Goal: Information Seeking & Learning: Learn about a topic

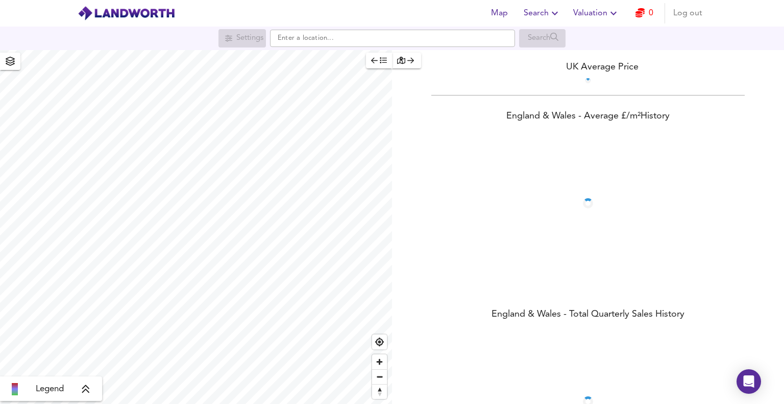
click at [604, 10] on span "Valuation" at bounding box center [596, 13] width 46 height 14
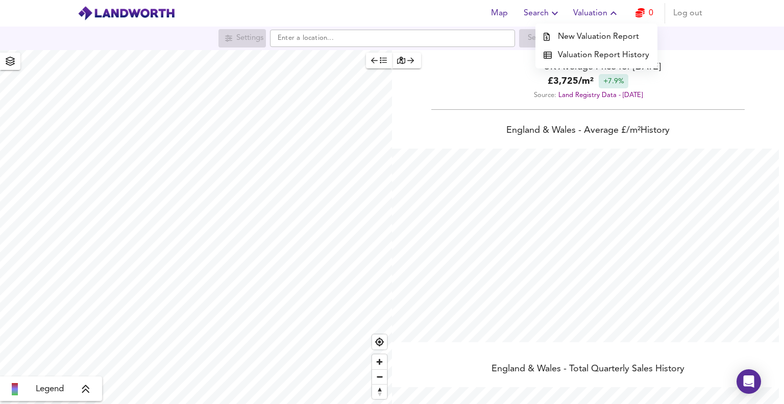
scroll to position [404, 784]
click at [598, 50] on li "Valuation Report History" at bounding box center [597, 55] width 122 height 18
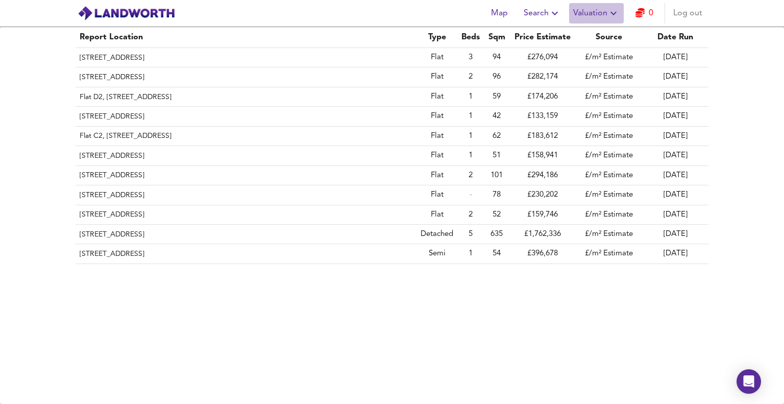
click at [587, 16] on span "Valuation" at bounding box center [596, 13] width 46 height 14
click at [560, 15] on icon "button" at bounding box center [555, 13] width 12 height 12
click at [539, 62] on li "Search History" at bounding box center [542, 55] width 101 height 18
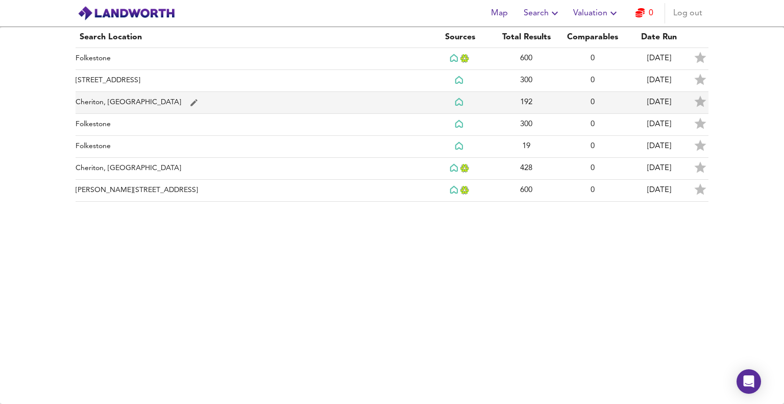
click at [107, 98] on td "Cheriton, [GEOGRAPHIC_DATA]" at bounding box center [251, 103] width 351 height 22
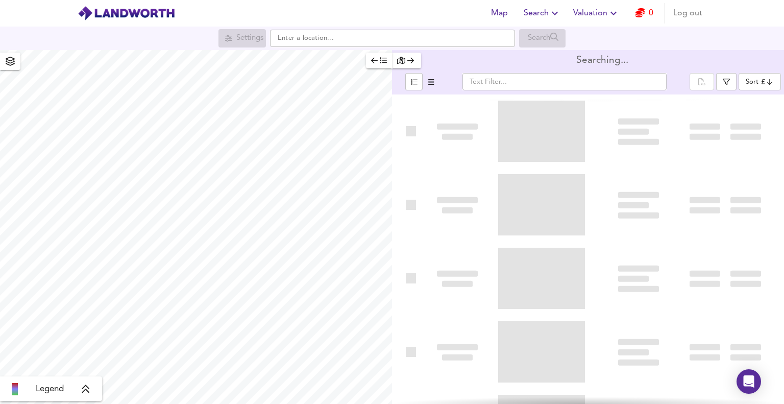
type input "biggest"
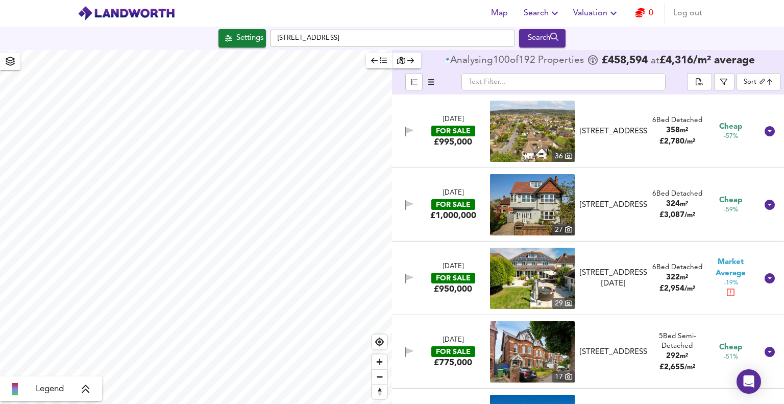
click at [759, 83] on body "Map Search Valuation 0 Log out [GEOGRAPHIC_DATA] Search Legend Analysing 100 of…" at bounding box center [392, 202] width 784 height 404
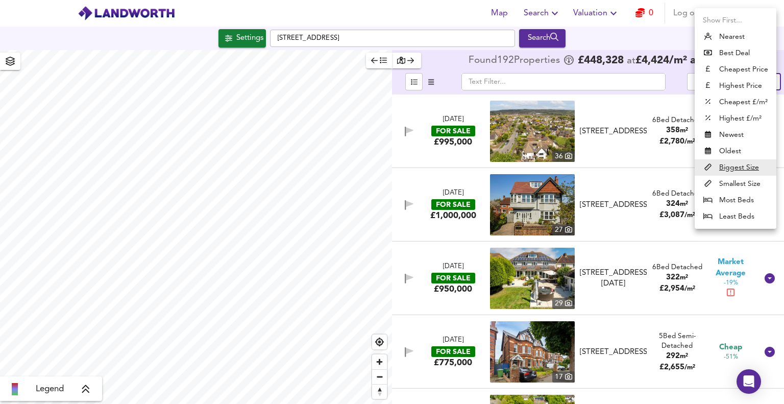
checkbox input "false"
checkbox input "true"
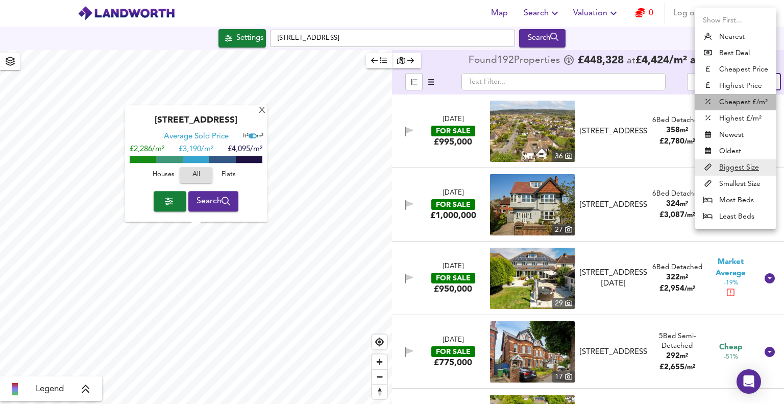
click at [727, 103] on li "Cheapest £/m²" at bounding box center [736, 102] width 82 height 16
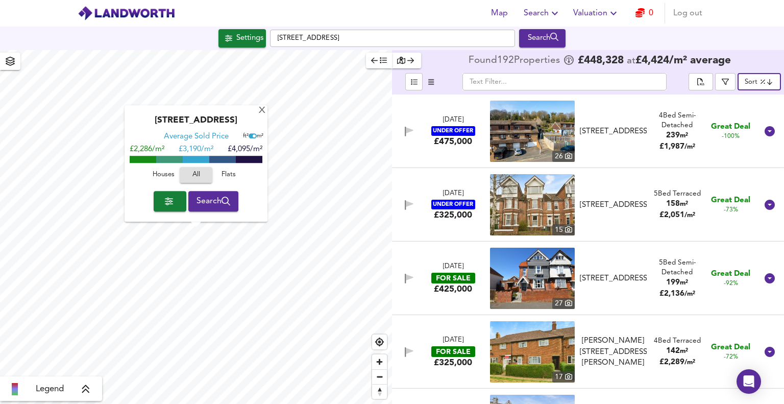
click at [749, 82] on body "Map Search Valuation 0 Log out [GEOGRAPHIC_DATA] Search [GEOGRAPHIC_DATA] Avera…" at bounding box center [392, 202] width 784 height 404
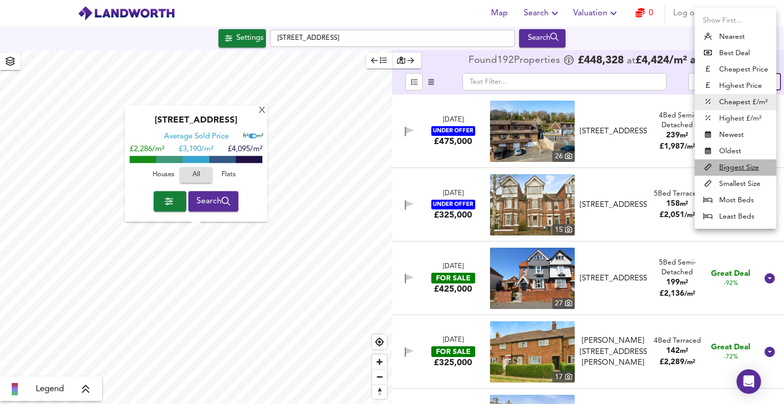
click at [734, 171] on u "Biggest Size" at bounding box center [739, 167] width 40 height 10
type input "biggest"
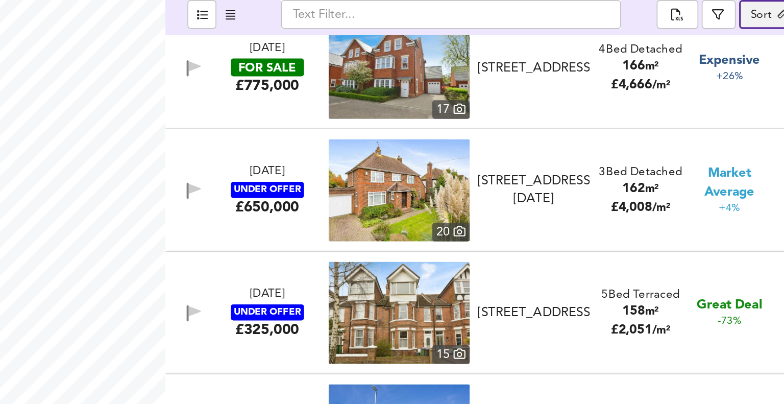
scroll to position [1709, 0]
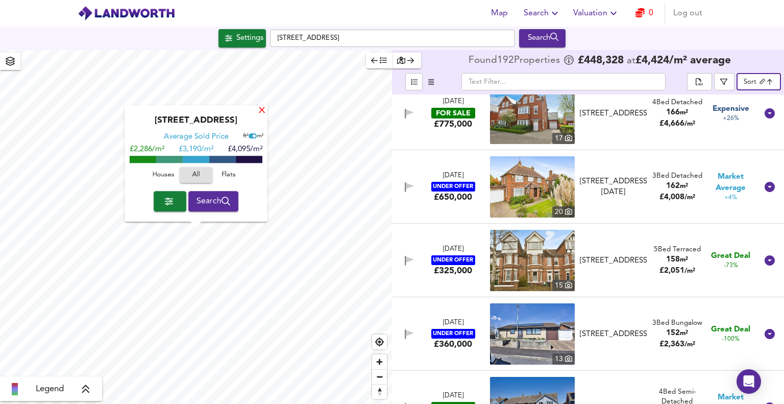
click at [259, 110] on div "X" at bounding box center [262, 111] width 9 height 10
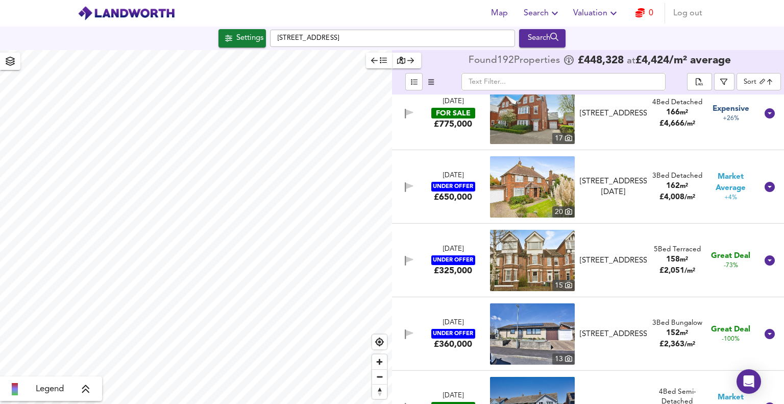
click at [0, 50] on div "Map Search Valuation 0 Log out [GEOGRAPHIC_DATA] Search Legend Found 192 Proper…" at bounding box center [392, 202] width 784 height 404
